Goal: Transaction & Acquisition: Purchase product/service

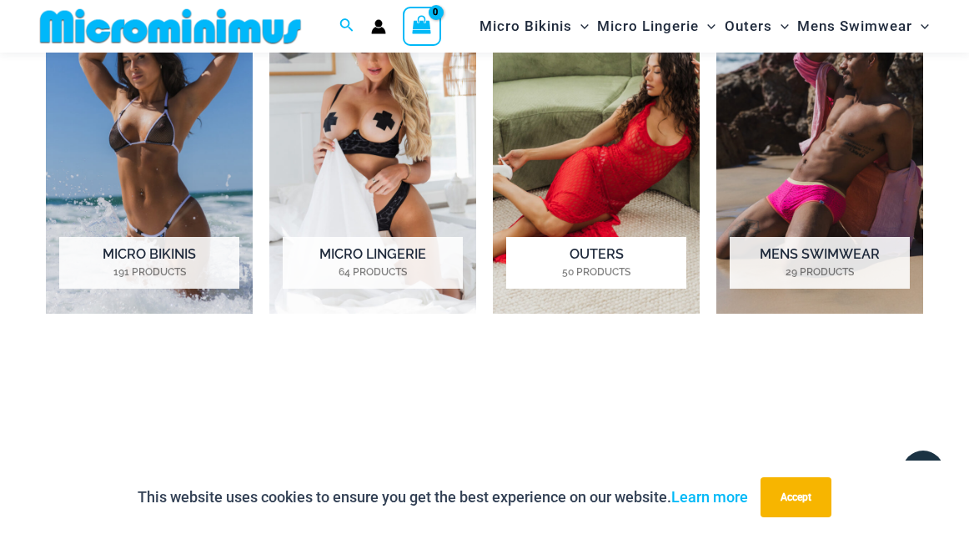
scroll to position [1194, 0]
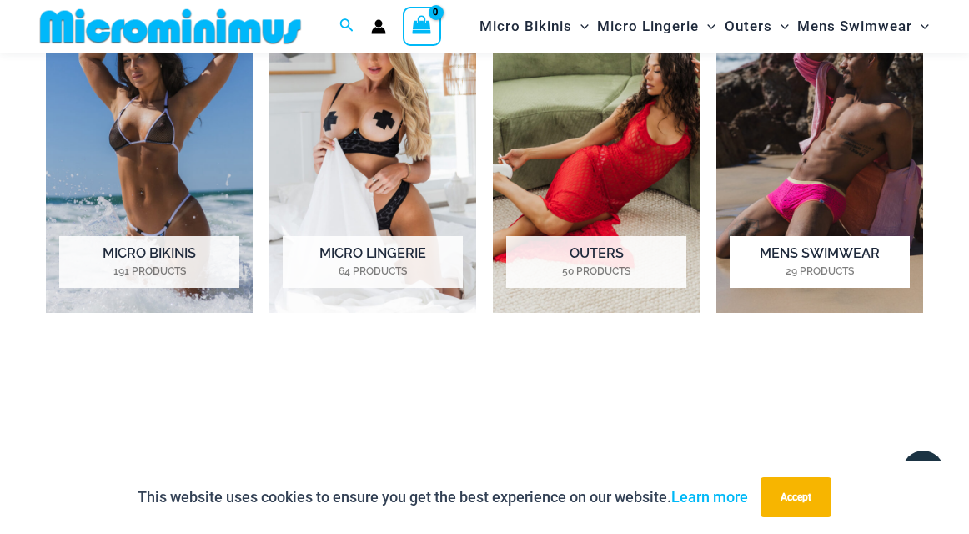
click at [830, 256] on h2 "Mens Swimwear 29 Products" at bounding box center [820, 262] width 180 height 52
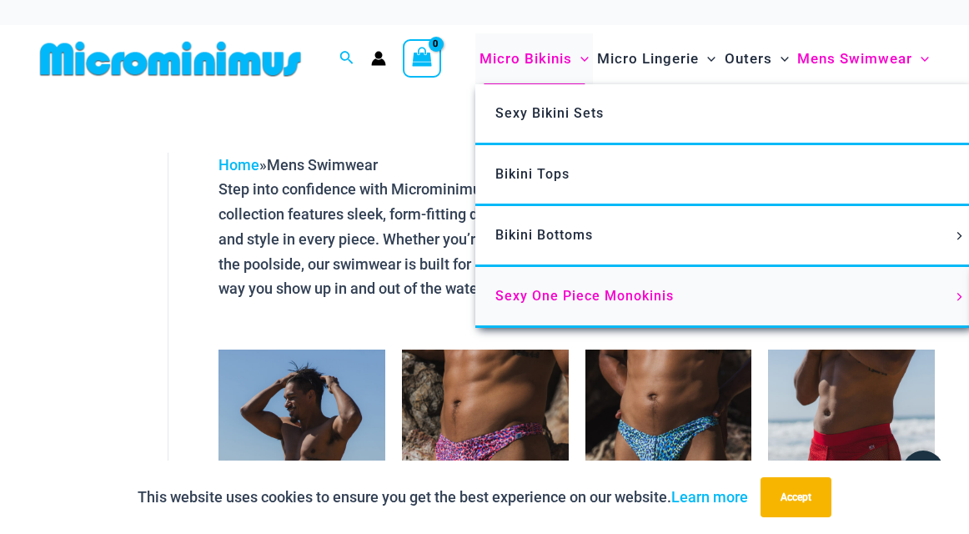
click at [545, 288] on span "Sexy One Piece Monokinis" at bounding box center [584, 296] width 178 height 16
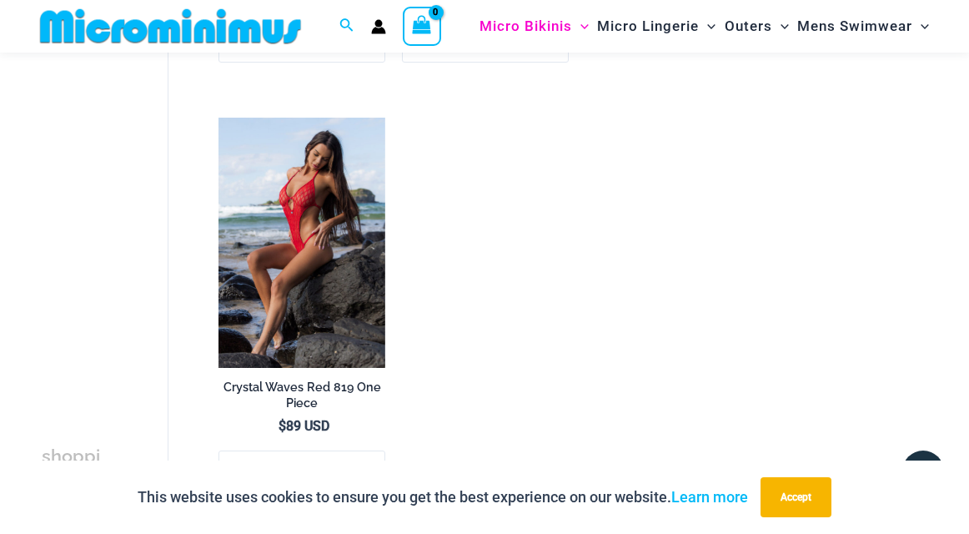
scroll to position [2182, 0]
